Goal: Navigation & Orientation: Find specific page/section

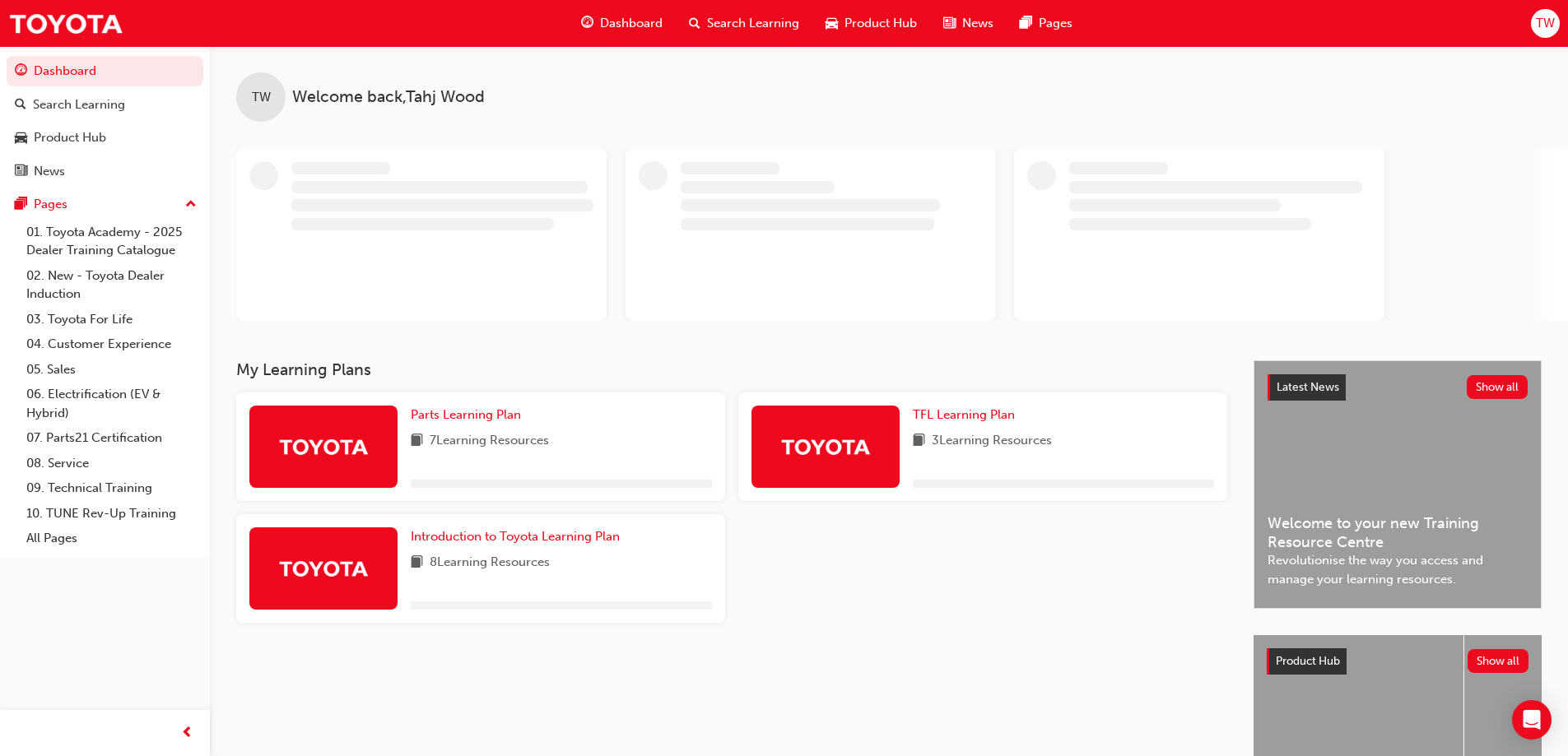
click at [784, 638] on div "My Learning Plans Parts Learning Plan 7 Learning Resources TFL Learning Plan 3 …" at bounding box center [744, 616] width 1017 height 510
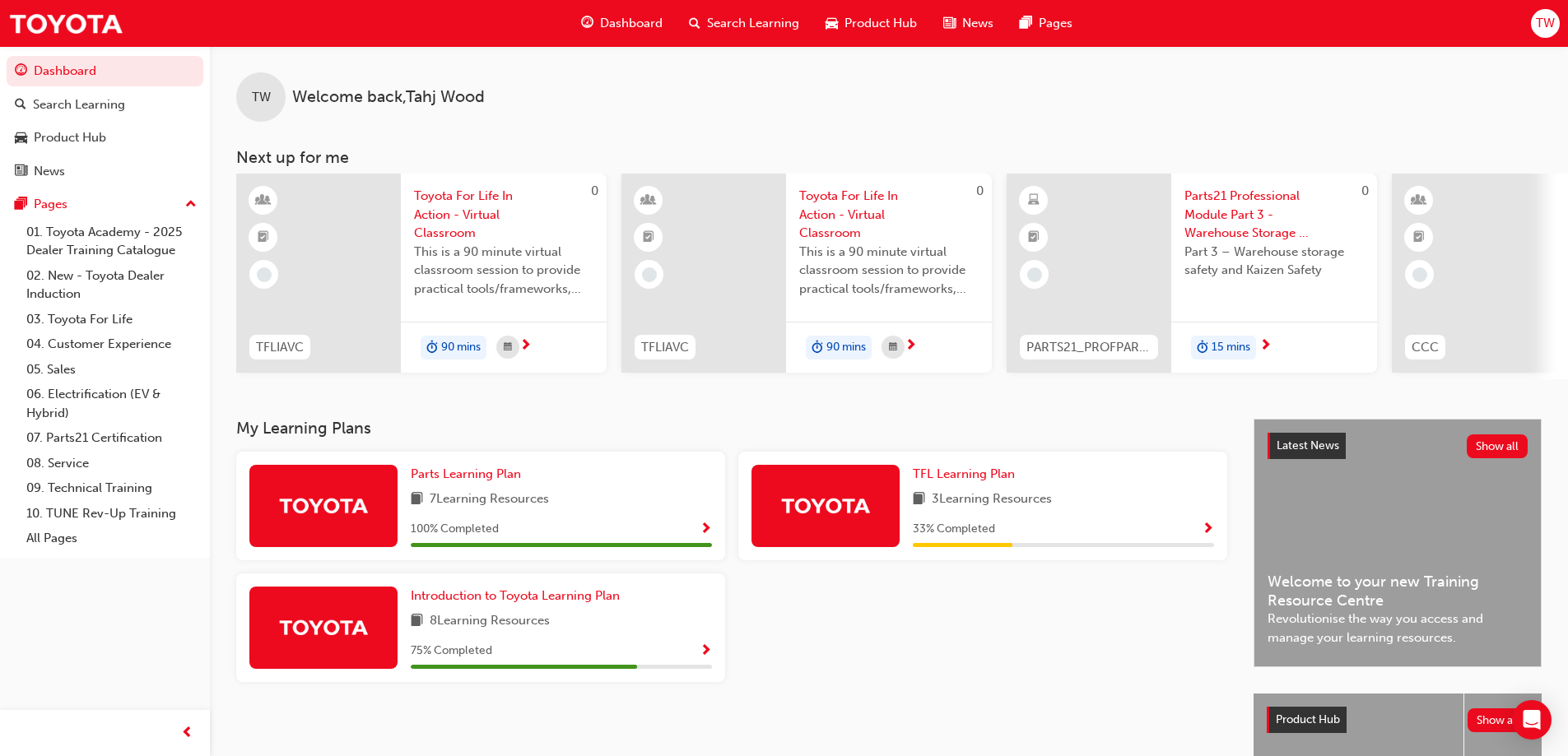
click at [561, 438] on h3 "My Learning Plans" at bounding box center [731, 428] width 991 height 19
click at [631, 14] on span "Dashboard" at bounding box center [631, 23] width 63 height 19
click at [100, 164] on div "News" at bounding box center [105, 171] width 180 height 21
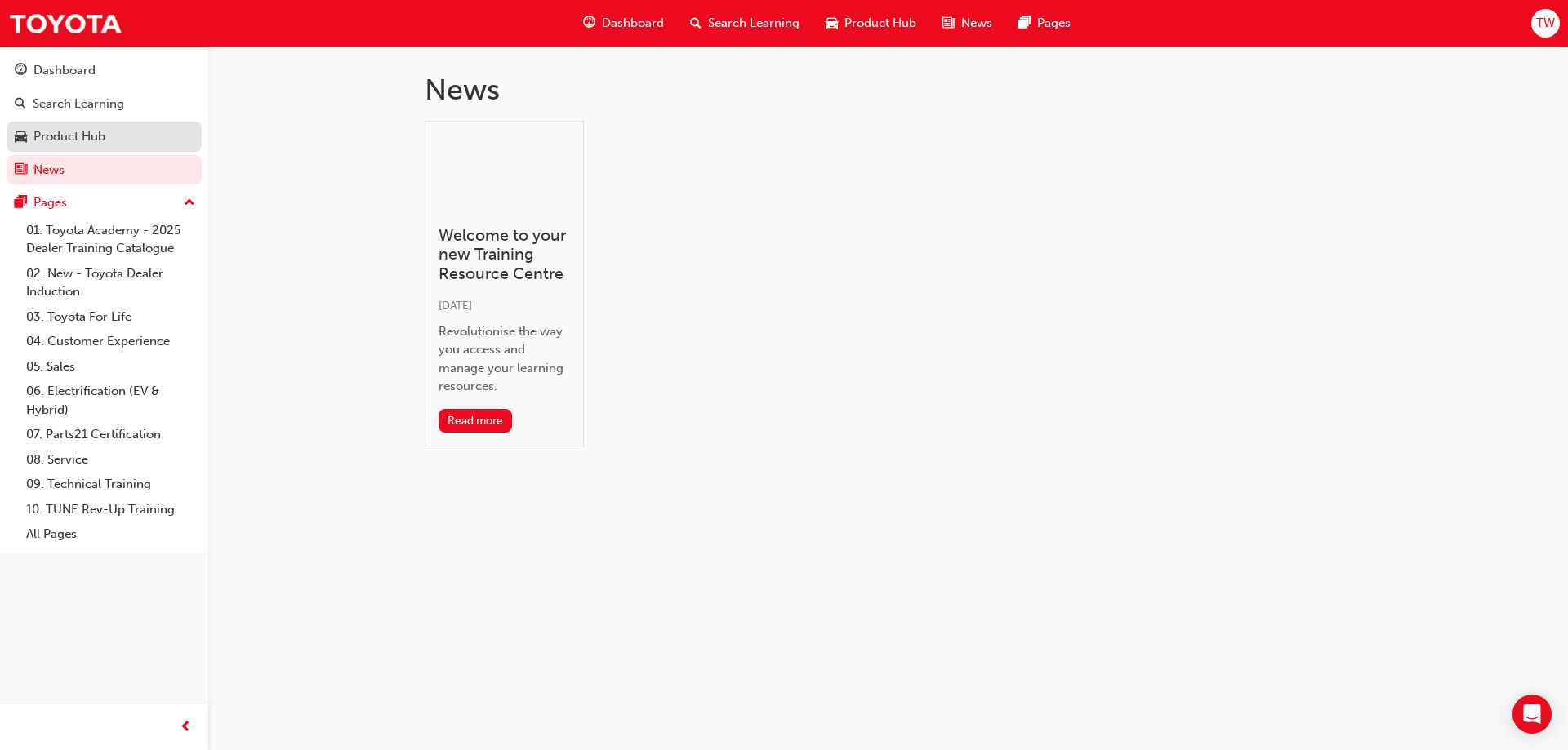
click at [108, 139] on div "Product Hub" at bounding box center [104, 137] width 179 height 21
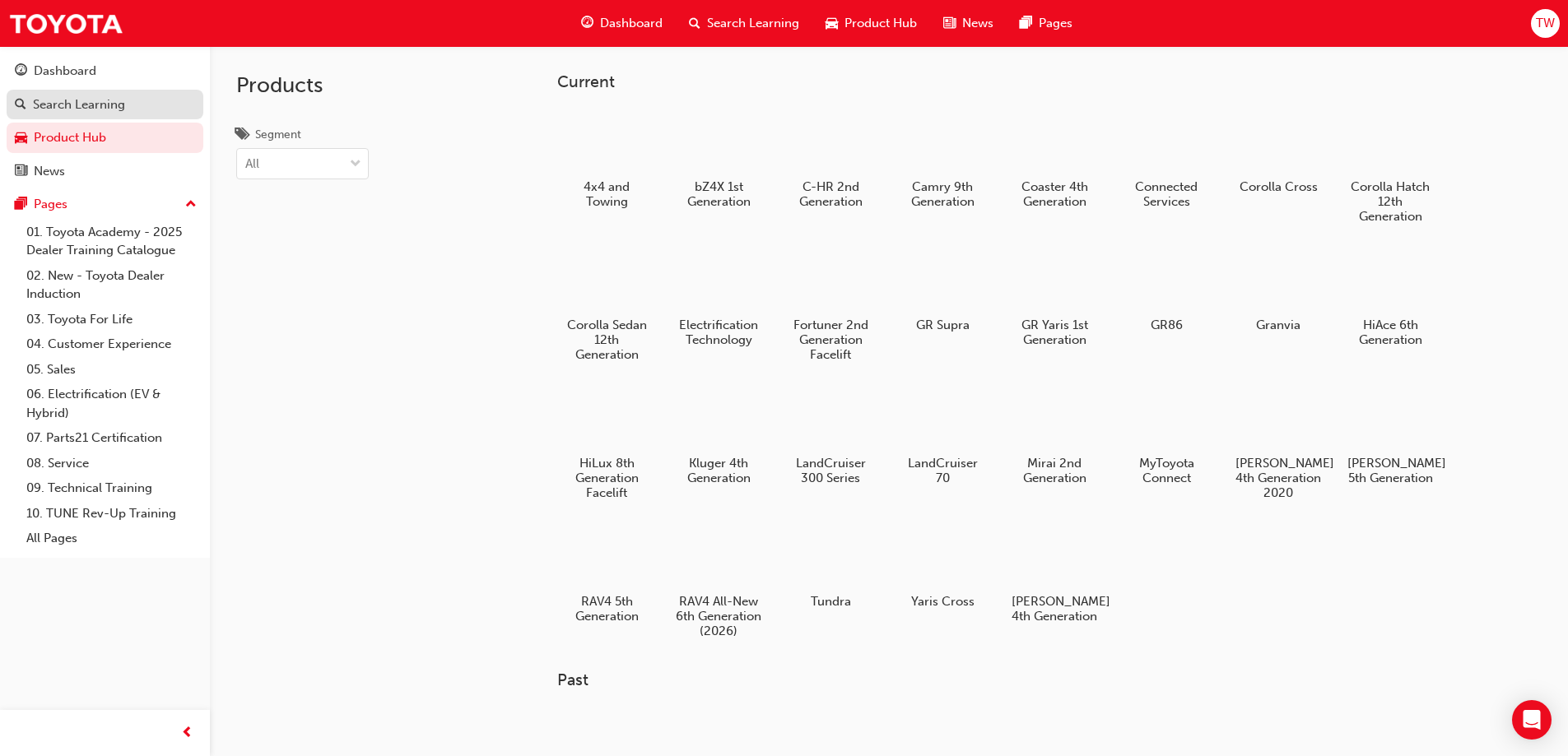
click at [123, 105] on div "Search Learning" at bounding box center [105, 105] width 180 height 21
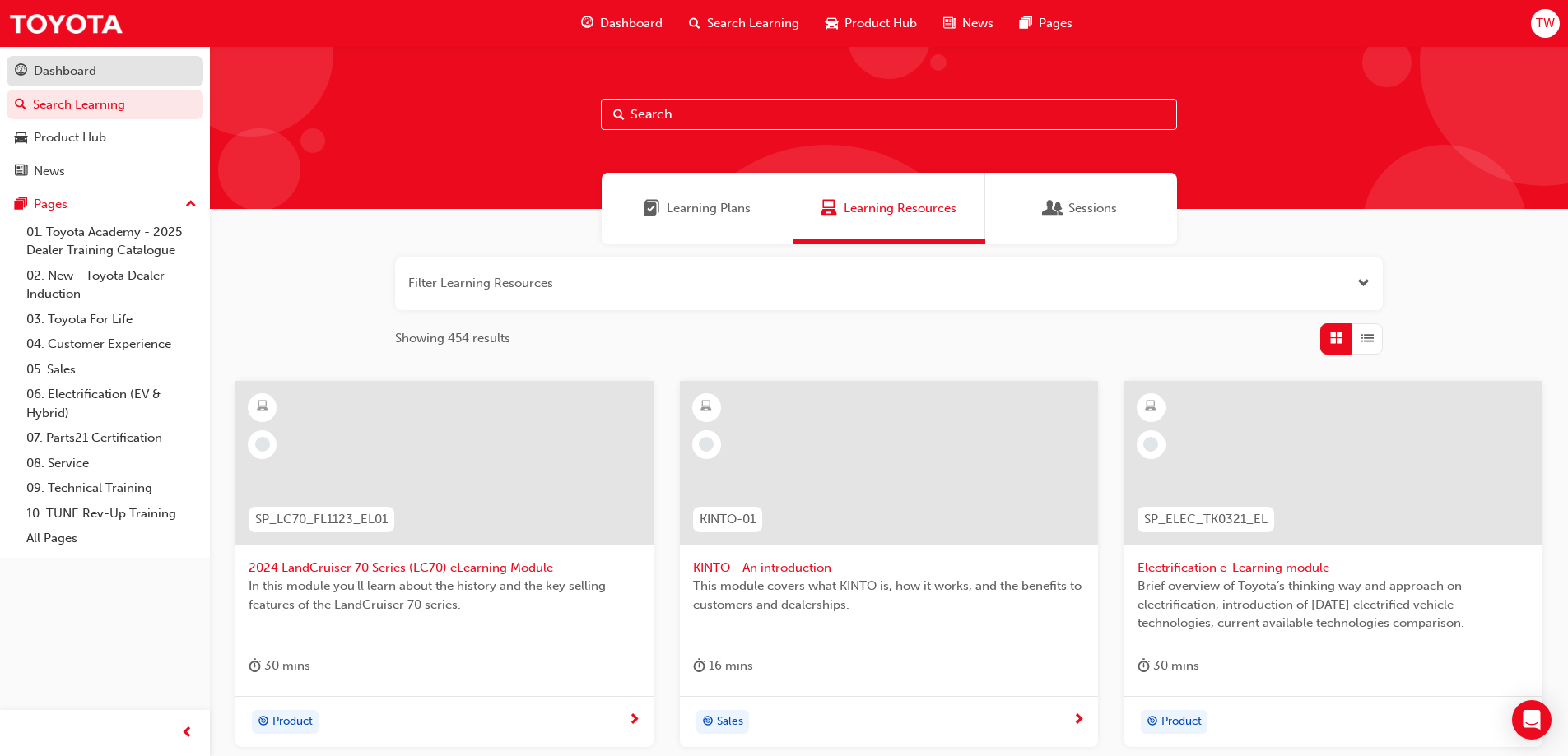
click at [151, 68] on div "Dashboard" at bounding box center [105, 71] width 180 height 21
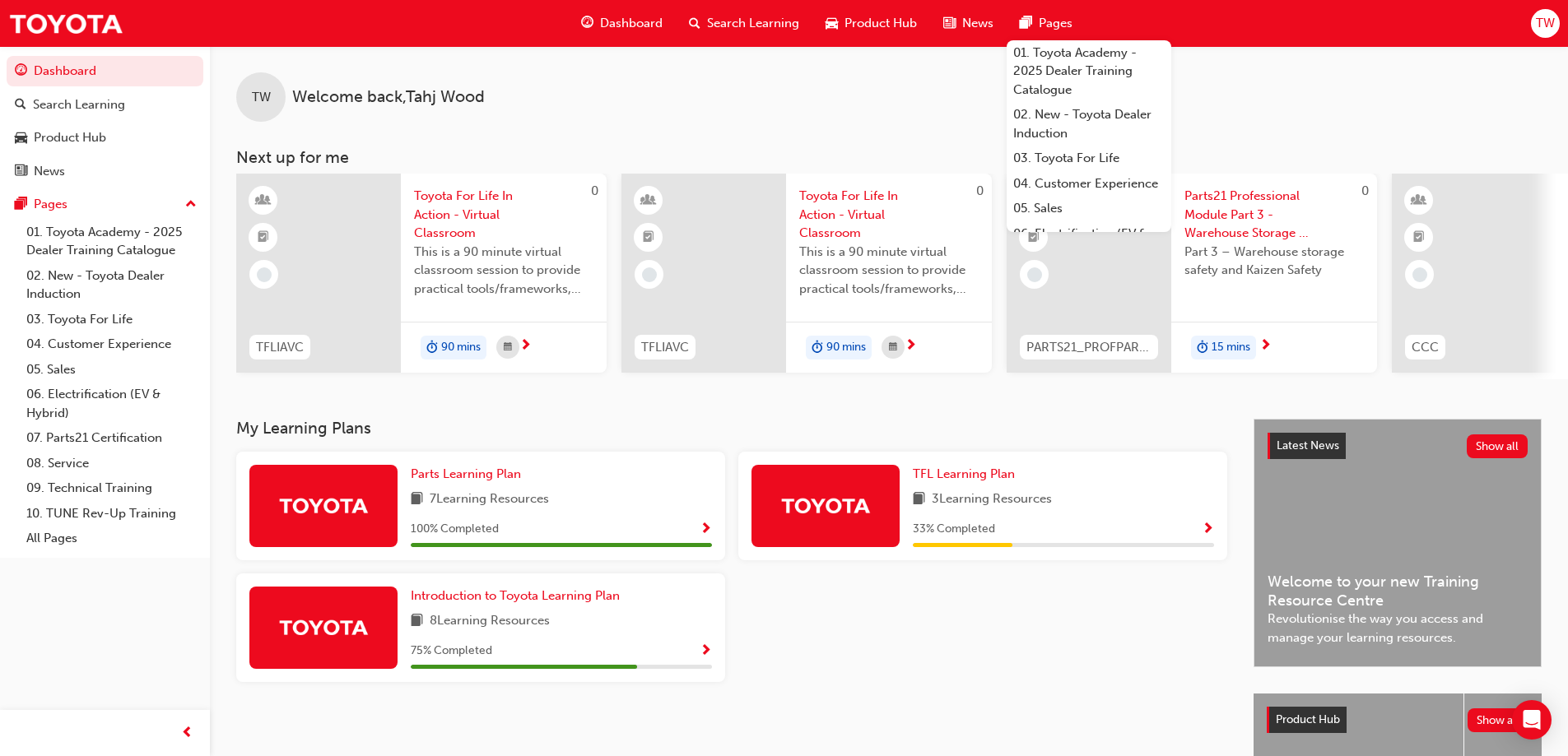
click at [1041, 21] on span "Pages" at bounding box center [1056, 23] width 34 height 19
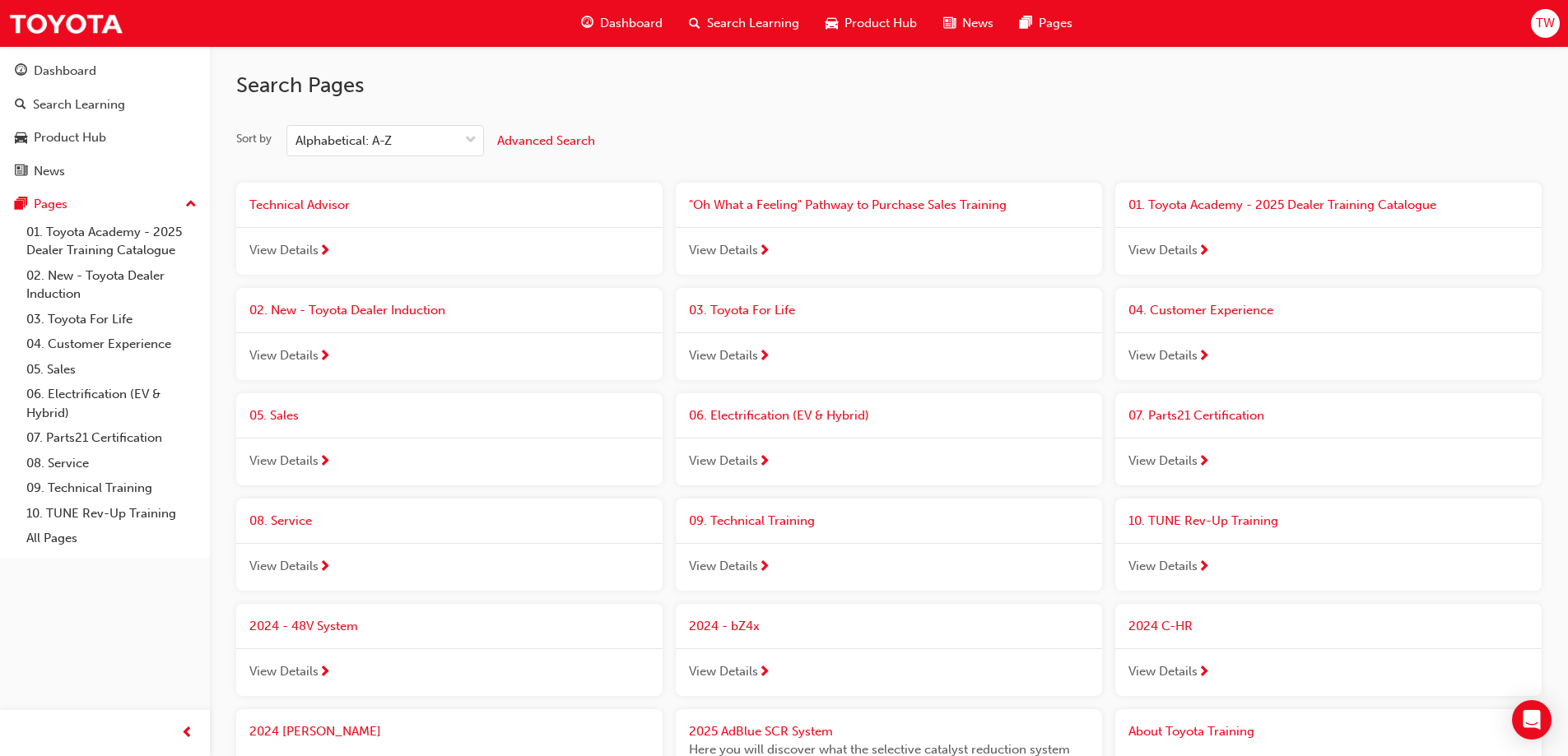
click at [859, 95] on h2 "Search Pages" at bounding box center [889, 85] width 1306 height 26
click at [777, 85] on h2 "Search Pages" at bounding box center [889, 85] width 1306 height 26
drag, startPoint x: 637, startPoint y: 15, endPoint x: 624, endPoint y: 45, distance: 33.2
click at [637, 15] on span "Dashboard" at bounding box center [631, 23] width 63 height 19
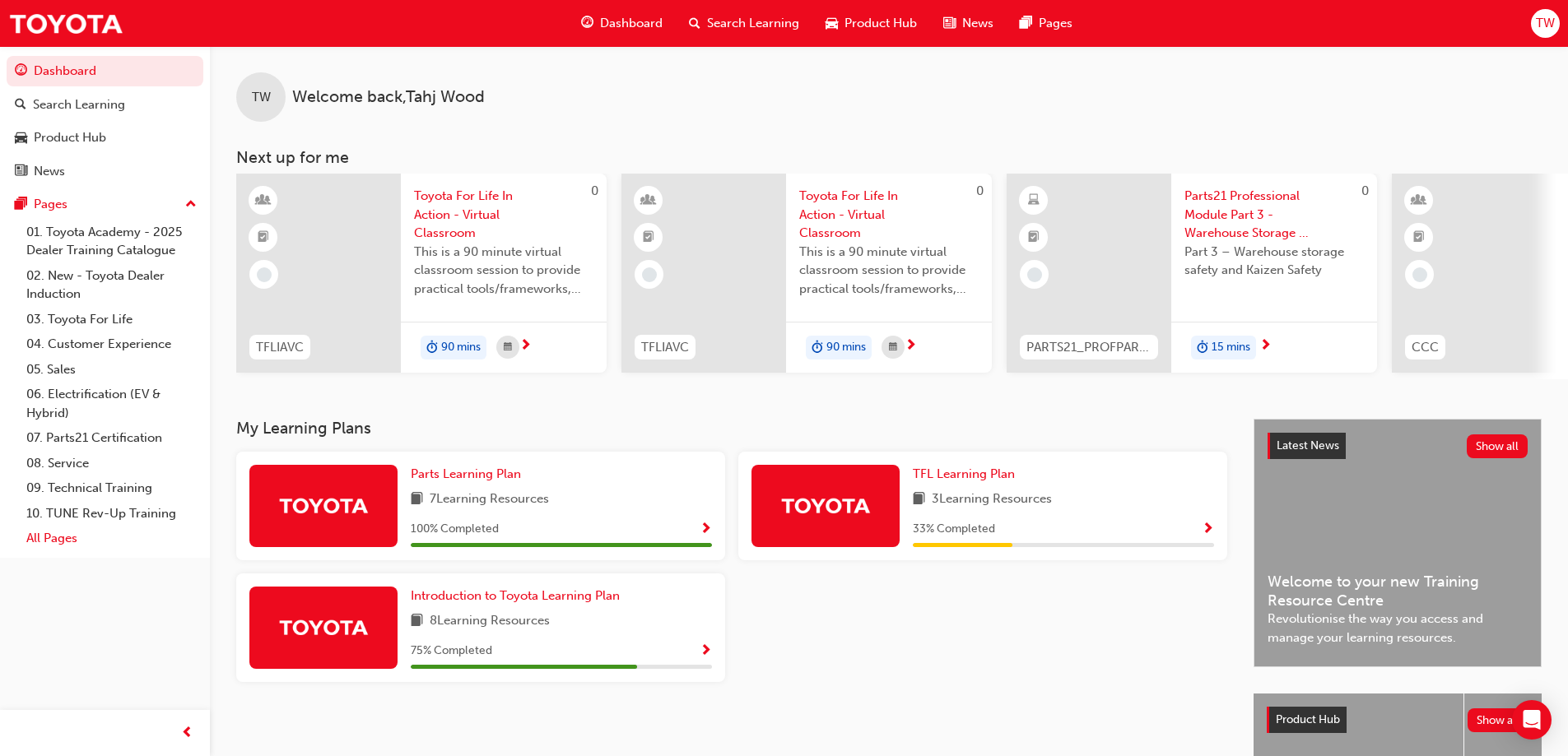
click at [72, 542] on link "All Pages" at bounding box center [112, 539] width 184 height 26
